Goal: Transaction & Acquisition: Obtain resource

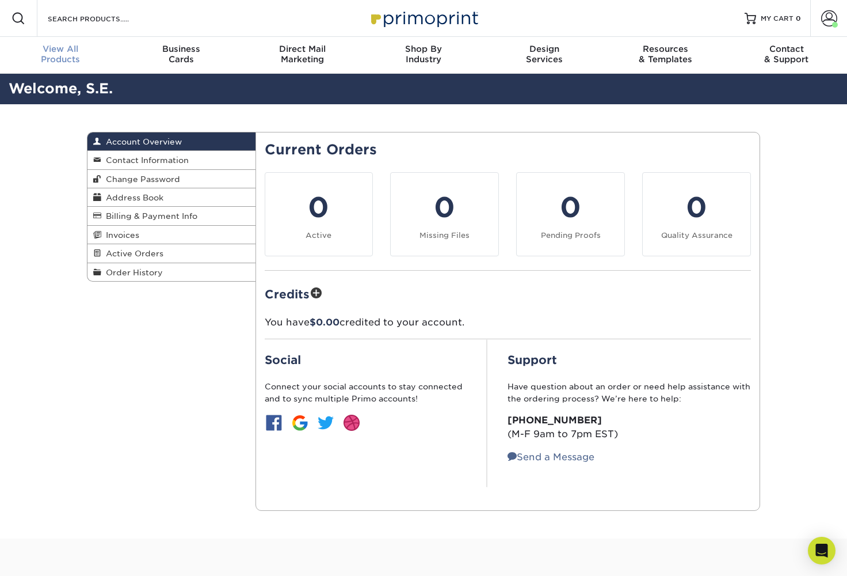
drag, startPoint x: 0, startPoint y: 0, endPoint x: 55, endPoint y: 54, distance: 77.3
click at [55, 54] on div "View All Products" at bounding box center [60, 54] width 121 height 21
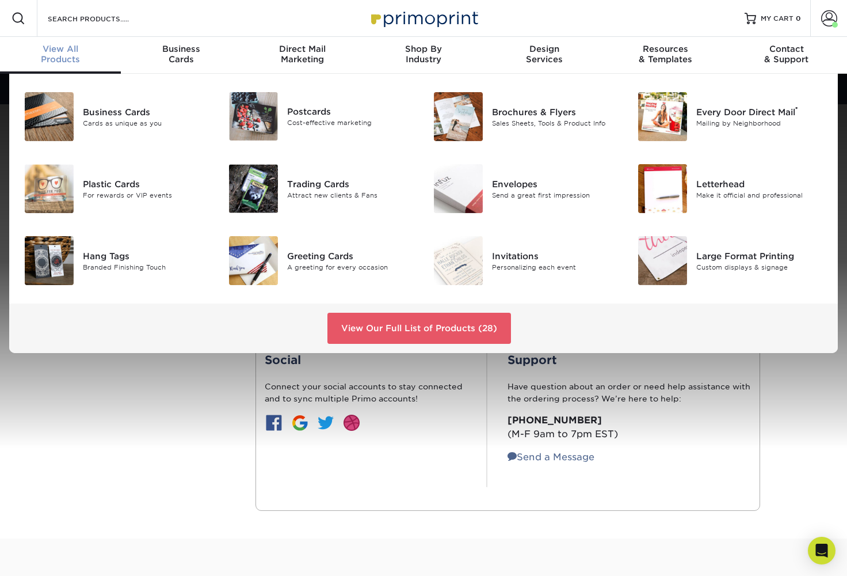
click at [124, 112] on div "Business Cards" at bounding box center [147, 111] width 128 height 13
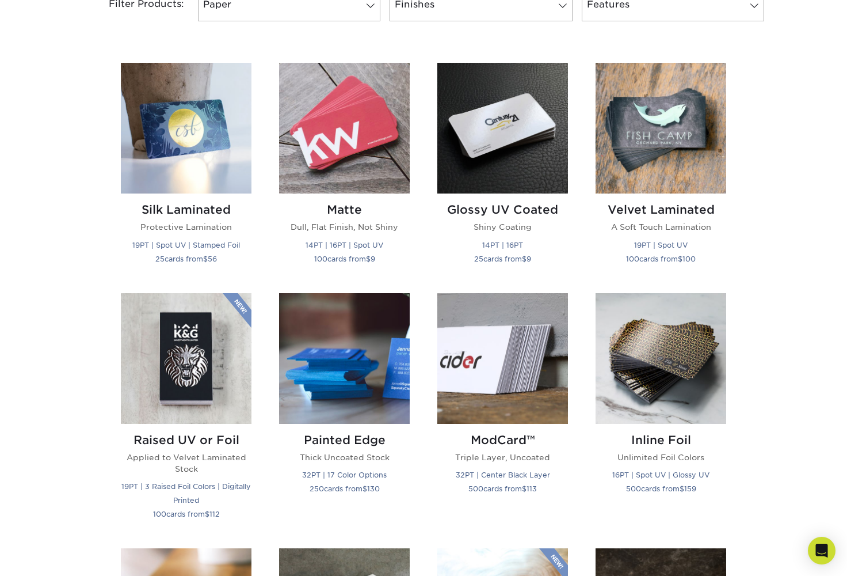
scroll to position [516, 0]
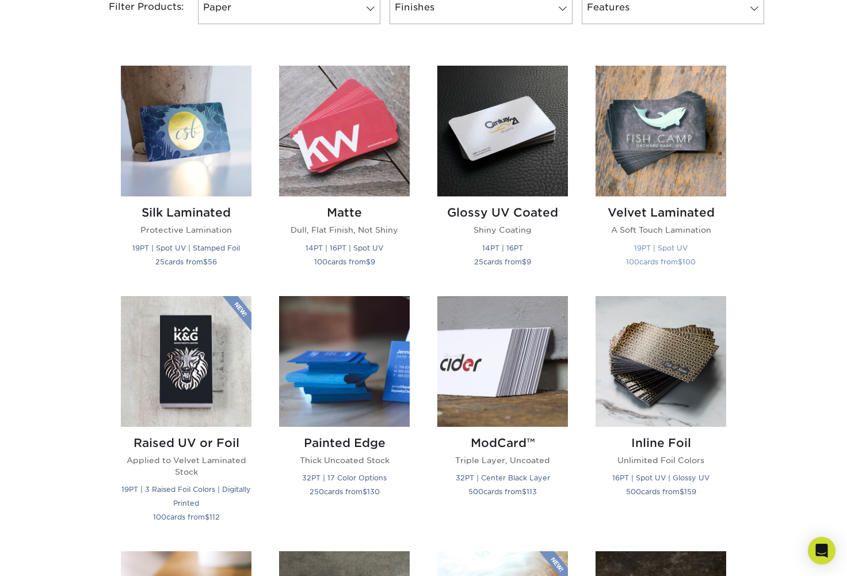
drag, startPoint x: 0, startPoint y: 0, endPoint x: 698, endPoint y: 177, distance: 719.7
click at [698, 177] on img at bounding box center [661, 131] width 131 height 131
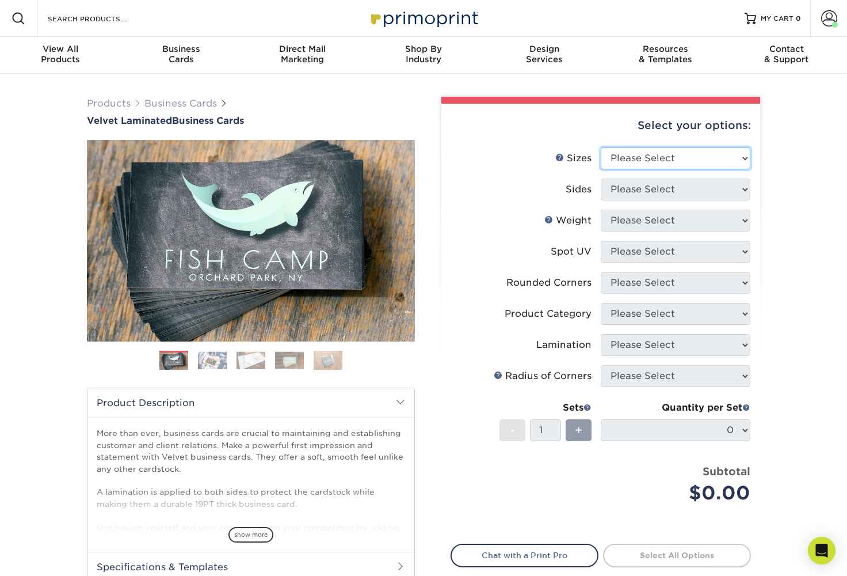
select select "2.00x3.50"
select select "13abbda7-1d64-4f25-8bb2-c179b224825d"
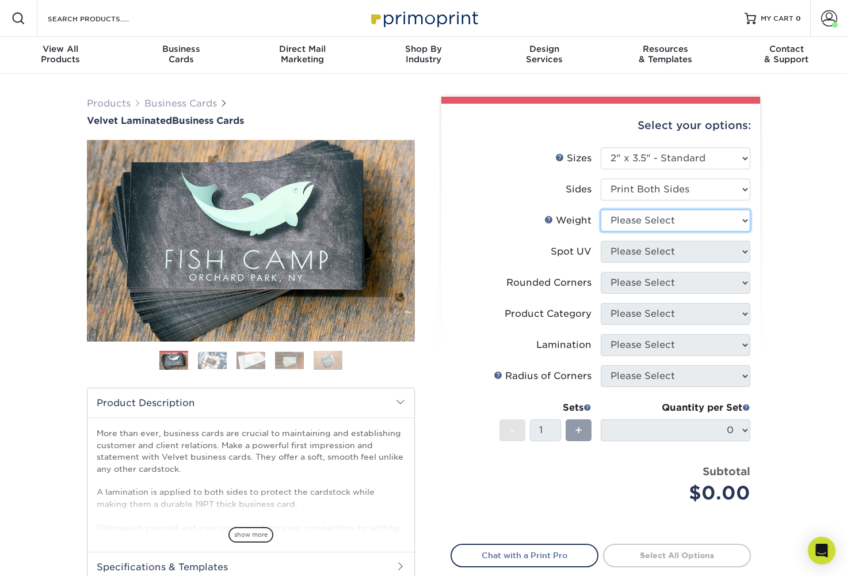
select select "16PT"
select select "0"
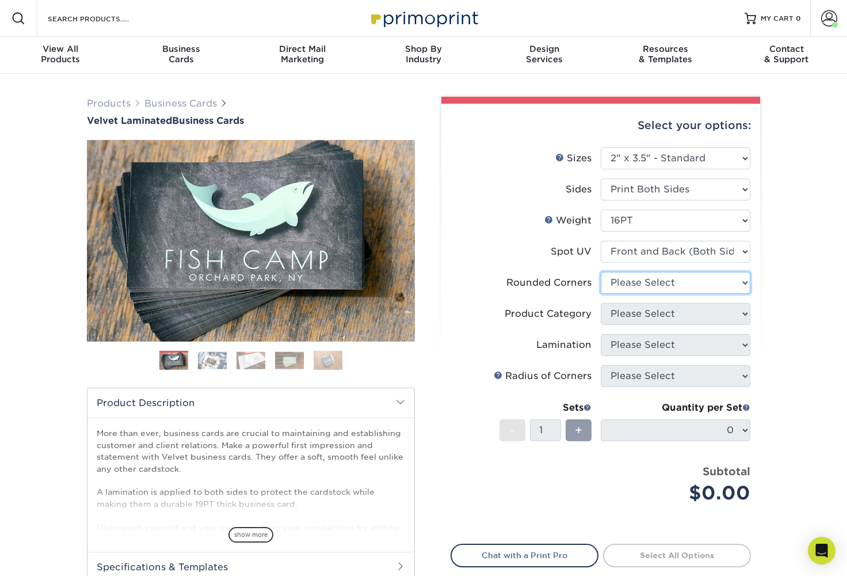
select select "0"
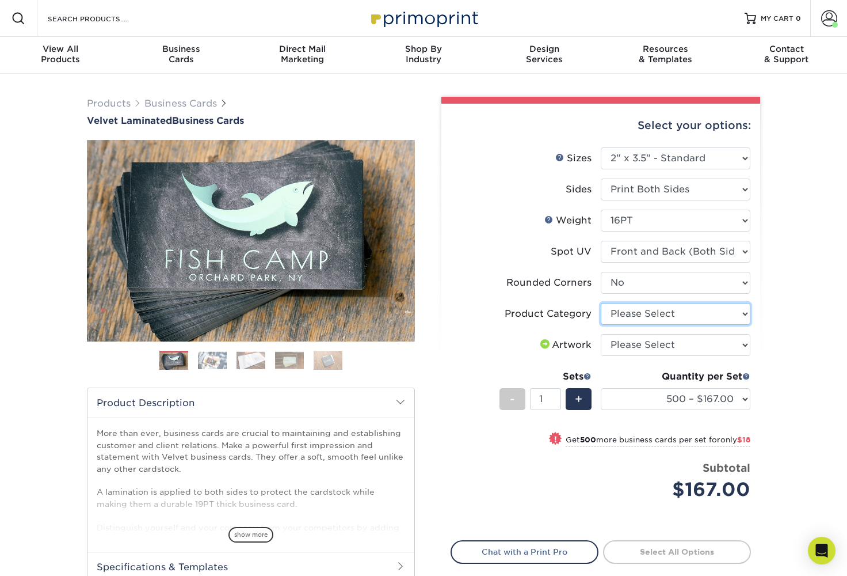
select select "3b5148f1-0588-4f88-a218-97bcfdce65c1"
select select "upload"
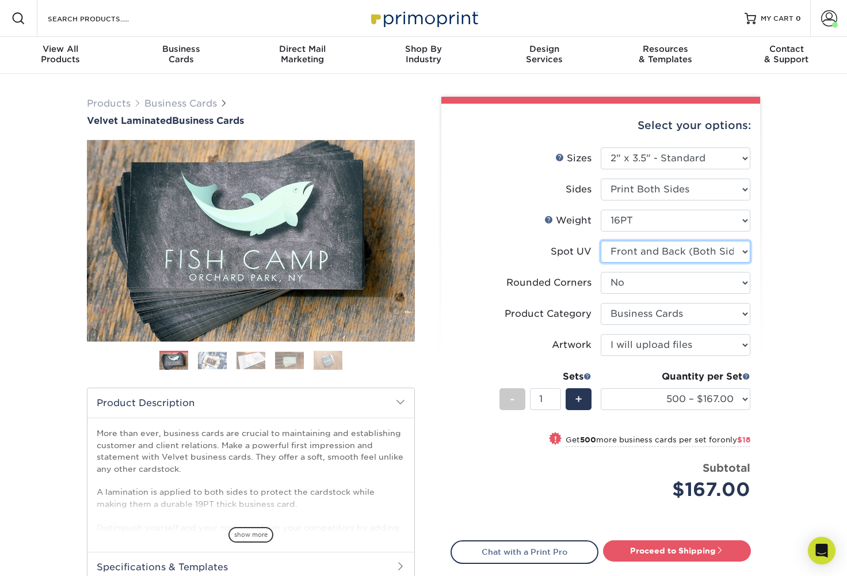
select select "1"
select select "-1"
select select
select select "-1"
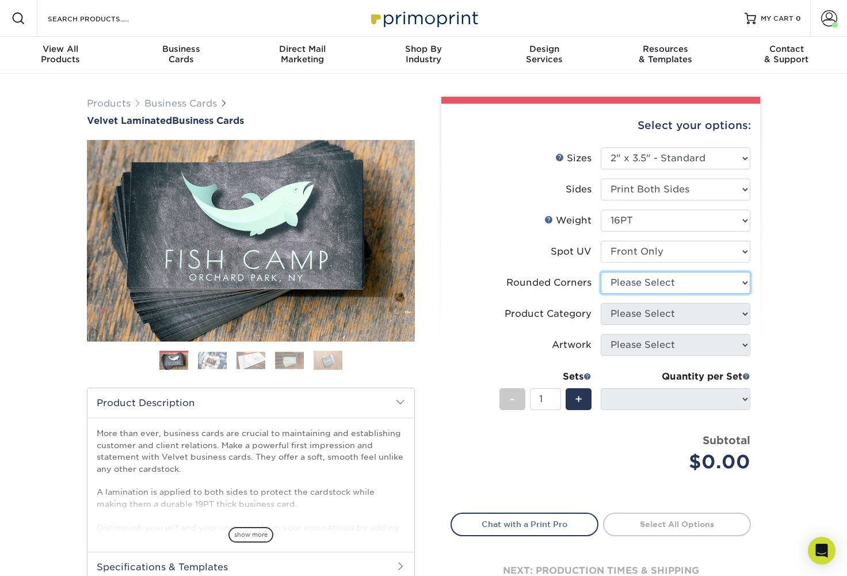
select select "0"
select select "-1"
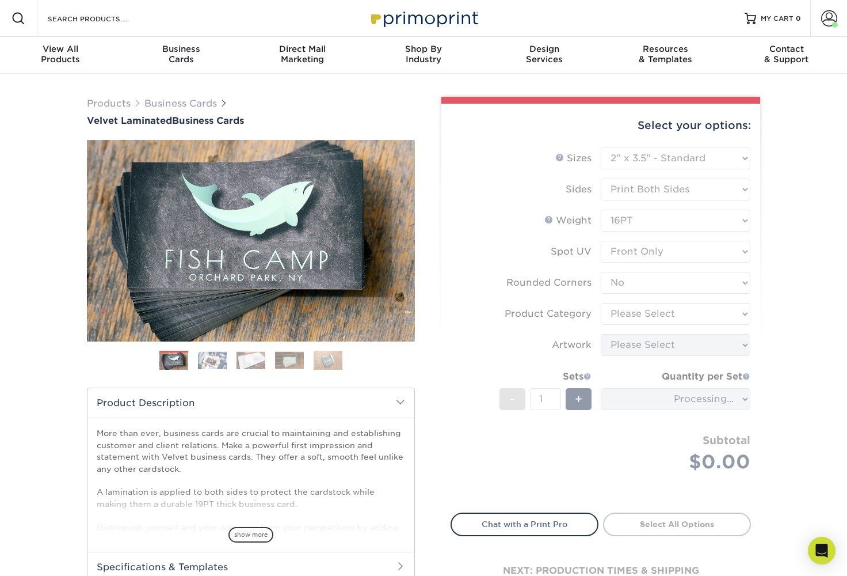
click at [656, 313] on form "Sizes Help Sizes Please Select 1.5" x 3.5" - Mini 1.75" x 3.5" - Mini 2" x 2" -…" at bounding box center [601, 323] width 300 height 352
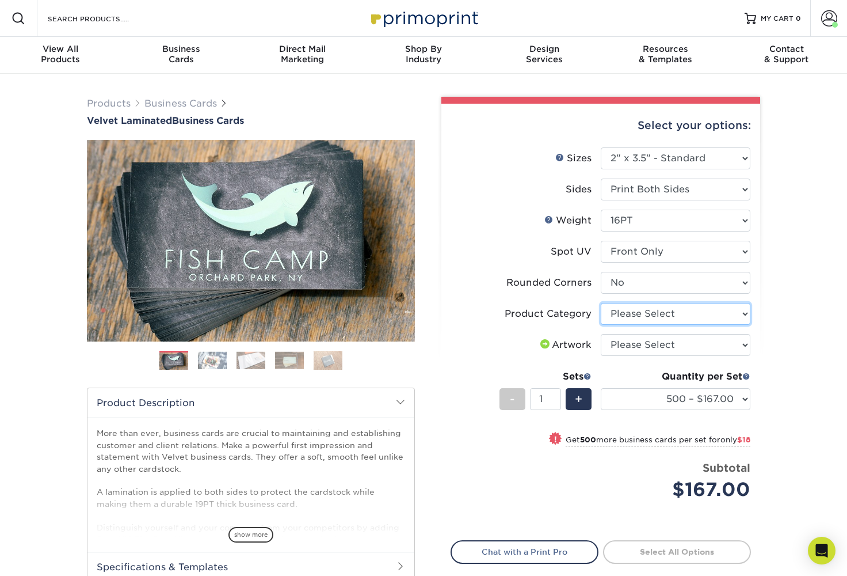
select select "3b5148f1-0588-4f88-a218-97bcfdce65c1"
select select "0"
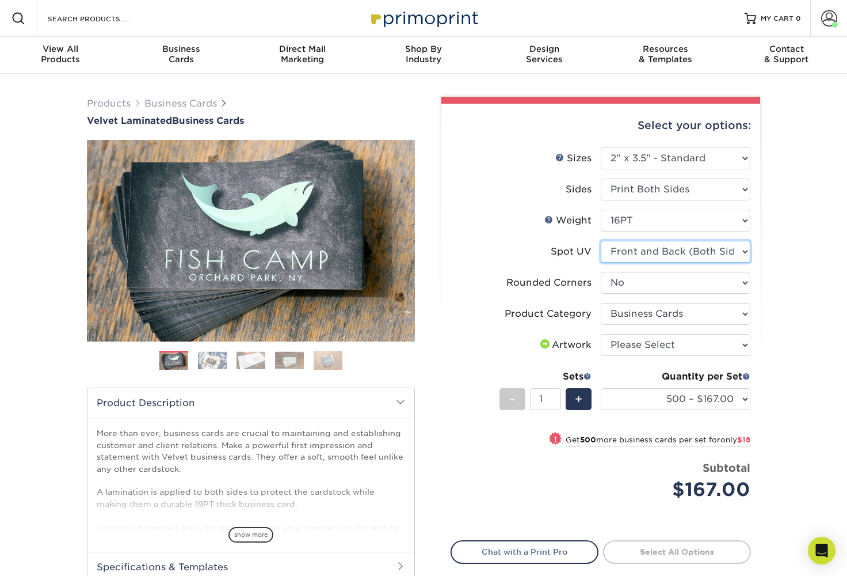
select select "-1"
select select
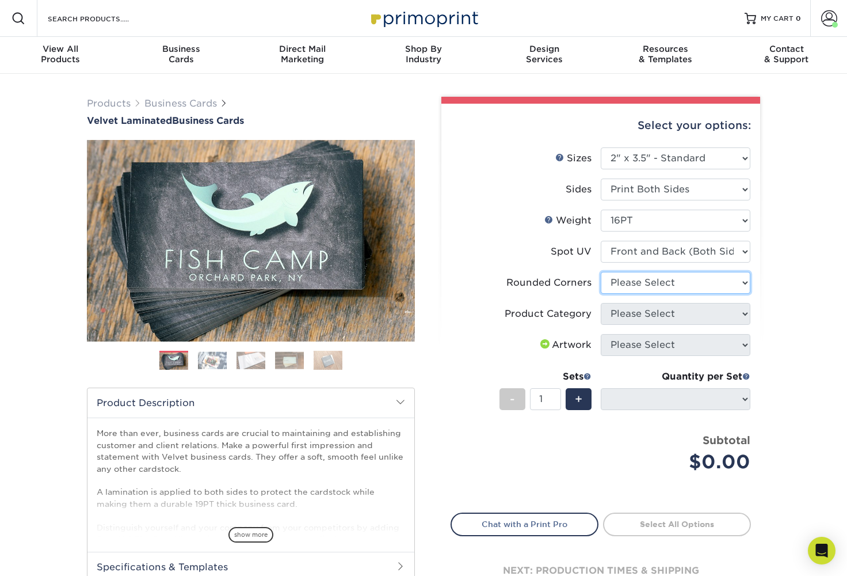
select select "0"
select select "-1"
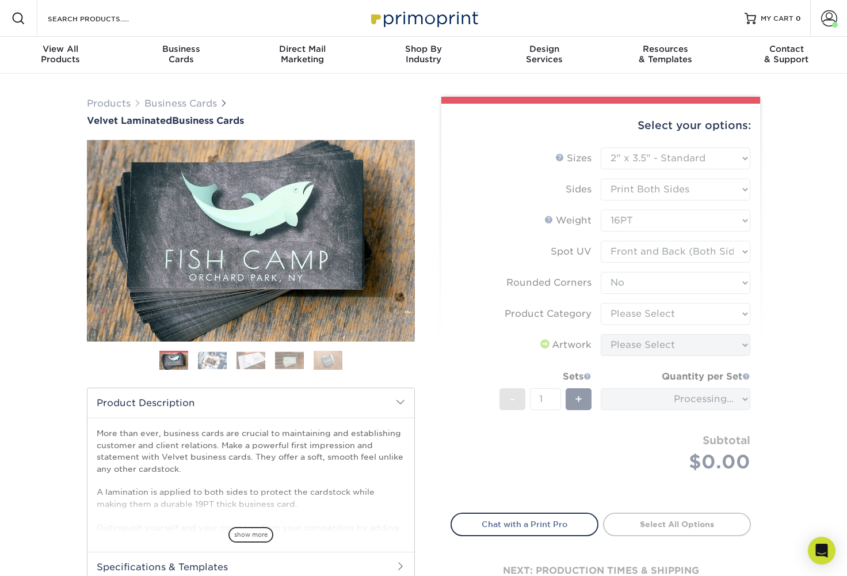
click at [659, 311] on form "Sizes Help Sizes Please Select 1.5" x 3.5" - Mini 1.75" x 3.5" - Mini 2" x 2" -…" at bounding box center [601, 323] width 300 height 352
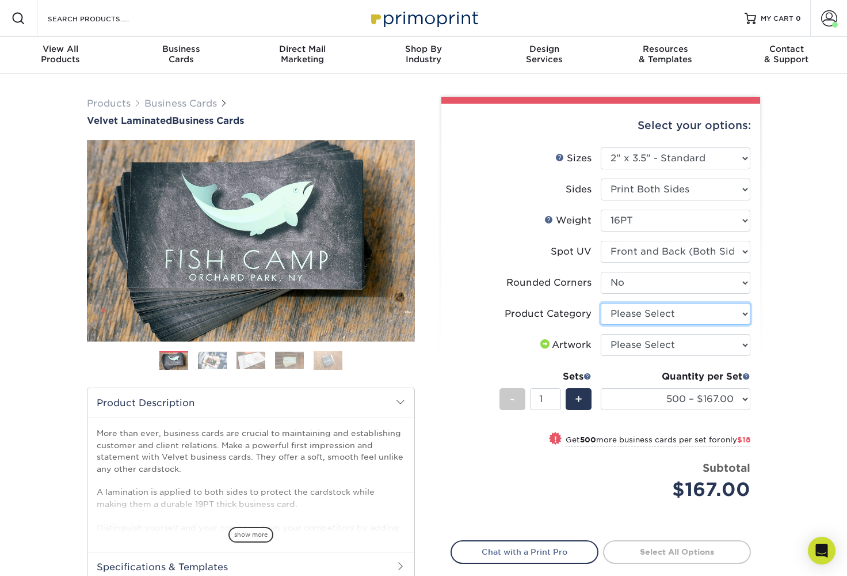
select select "3b5148f1-0588-4f88-a218-97bcfdce65c1"
select select "upload"
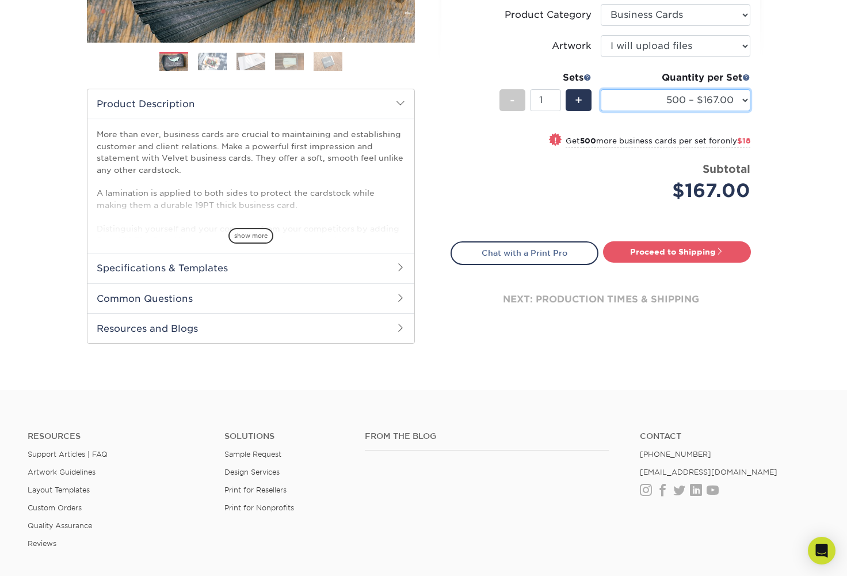
scroll to position [298, 0]
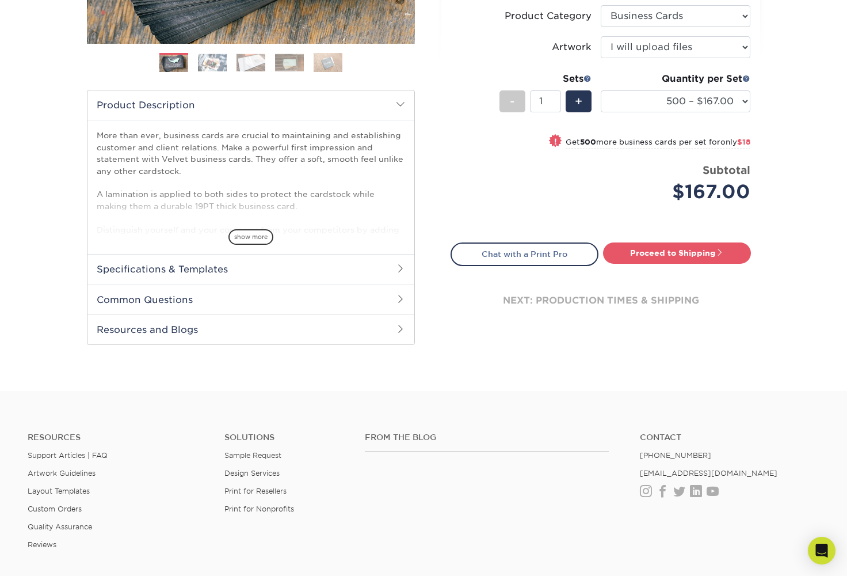
click at [404, 292] on h2 "Common Questions" at bounding box center [250, 299] width 327 height 30
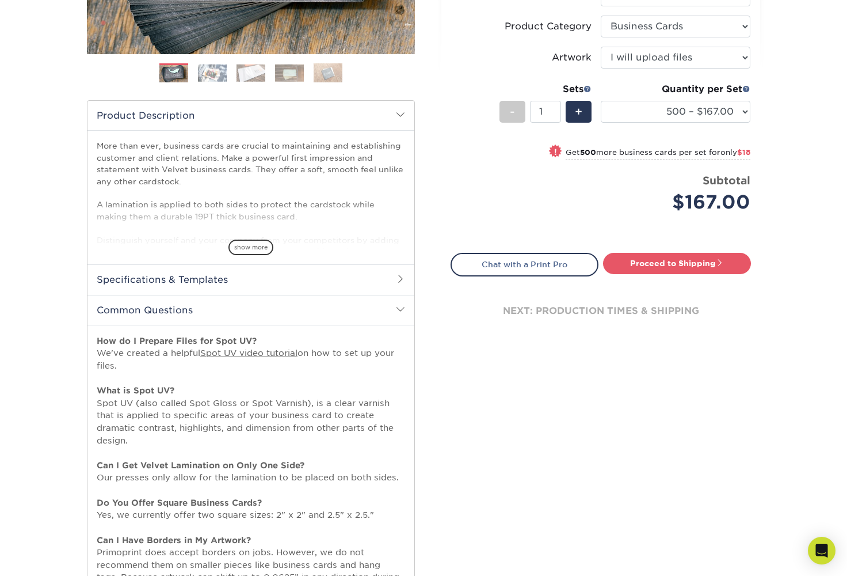
scroll to position [286, 0]
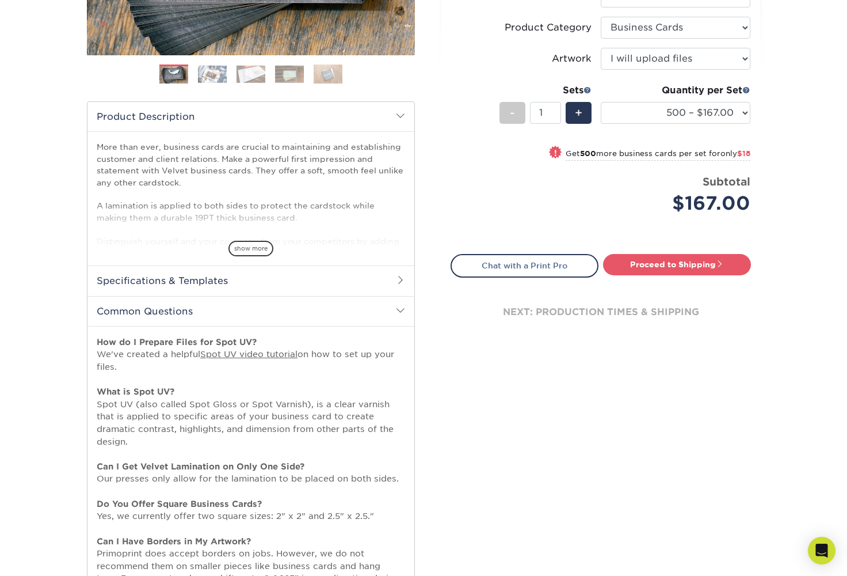
click at [253, 245] on span "show more" at bounding box center [251, 249] width 45 height 16
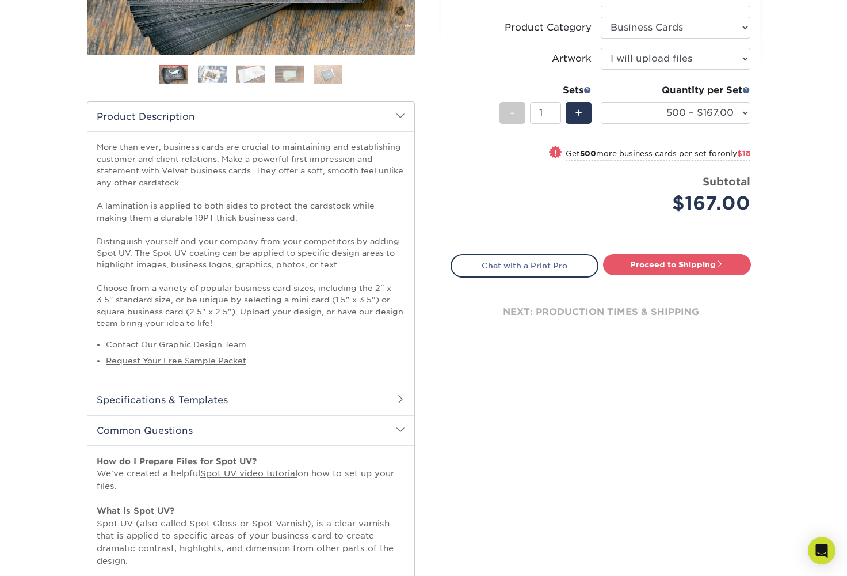
click at [146, 356] on link "Request Your Free Sample Packet" at bounding box center [176, 360] width 140 height 9
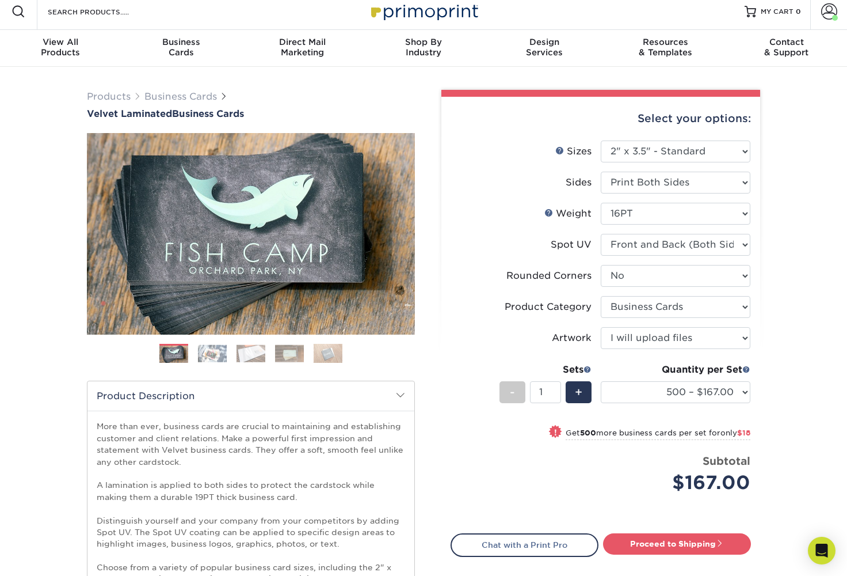
scroll to position [0, 0]
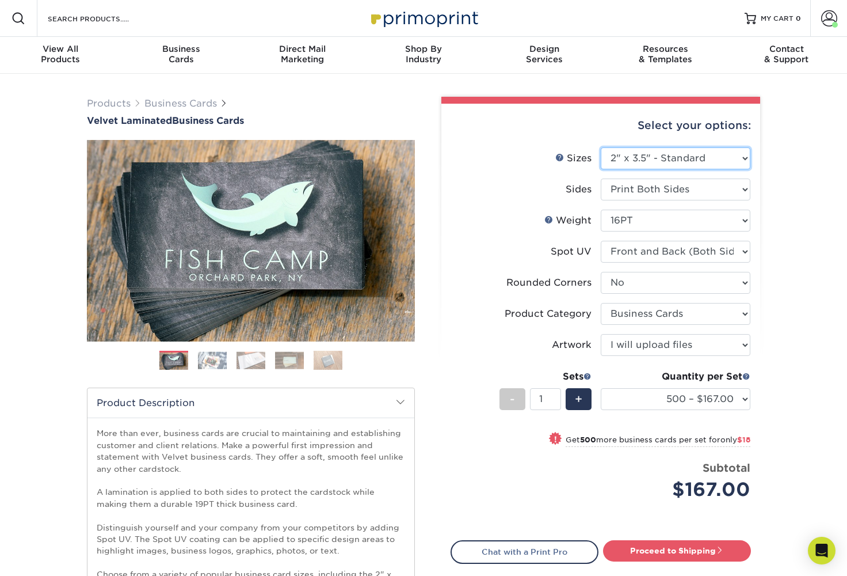
select select "2.00x3.00"
select select "-1"
select select
select select "-1"
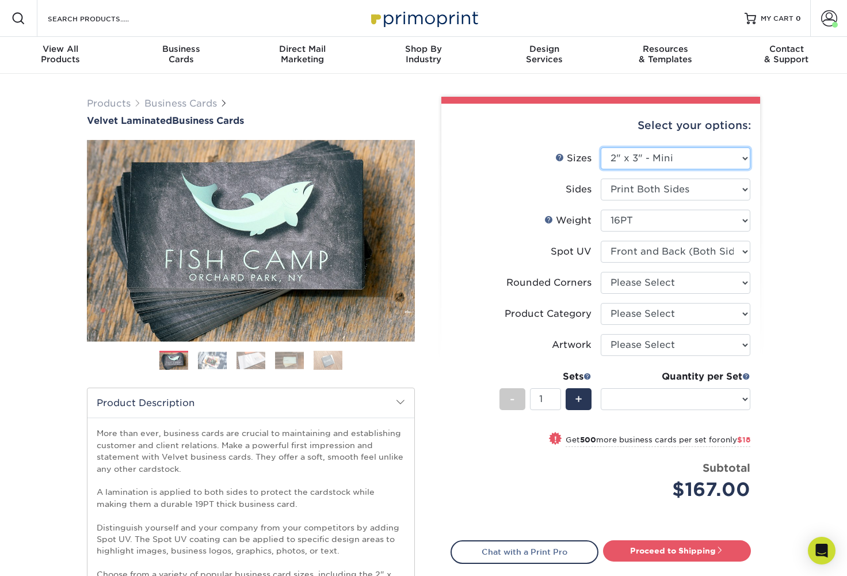
select select "-1"
